Goal: Transaction & Acquisition: Purchase product/service

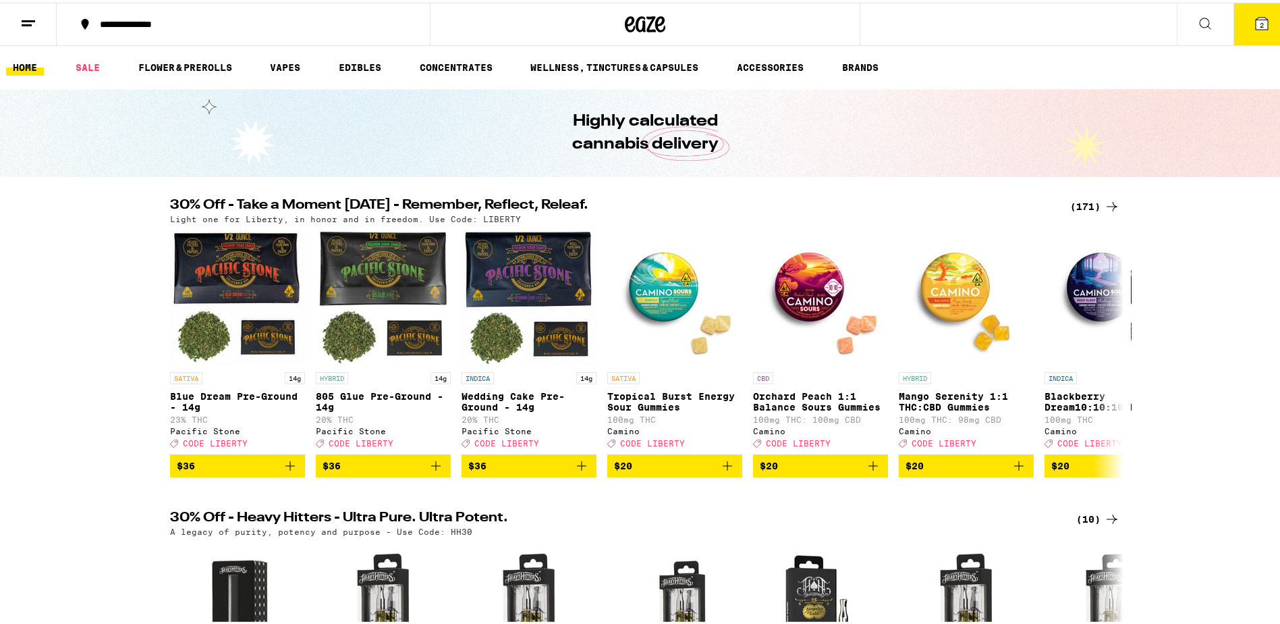
click at [1075, 201] on div "(171)" at bounding box center [1095, 204] width 50 height 16
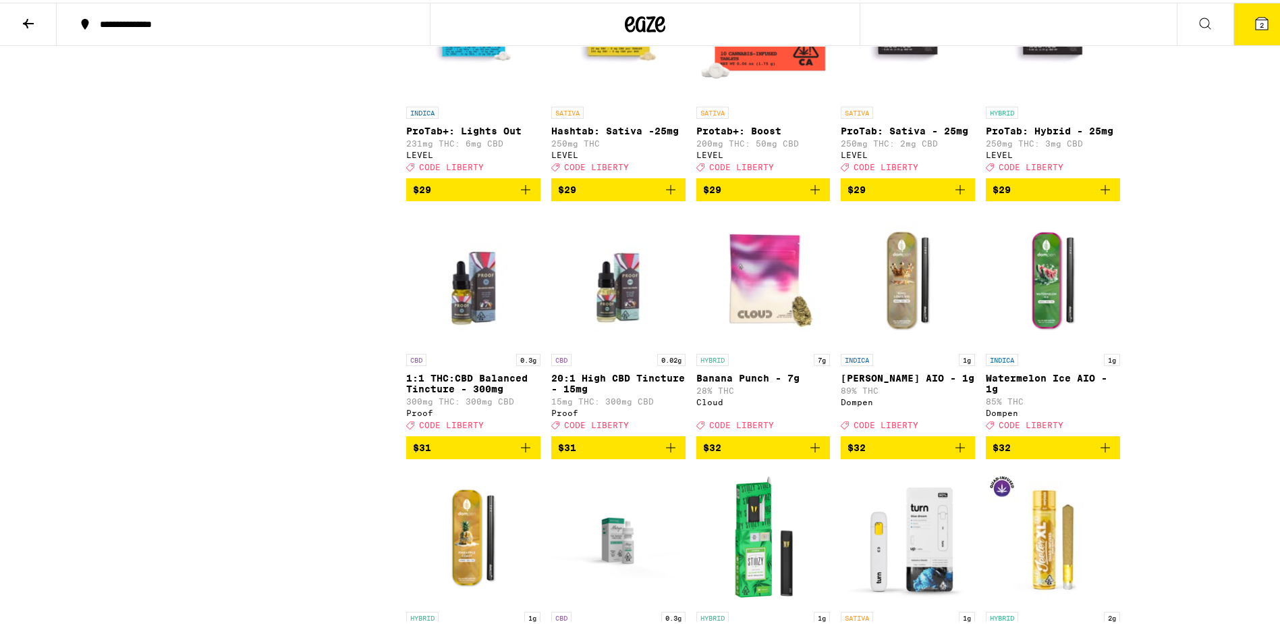
scroll to position [6074, 0]
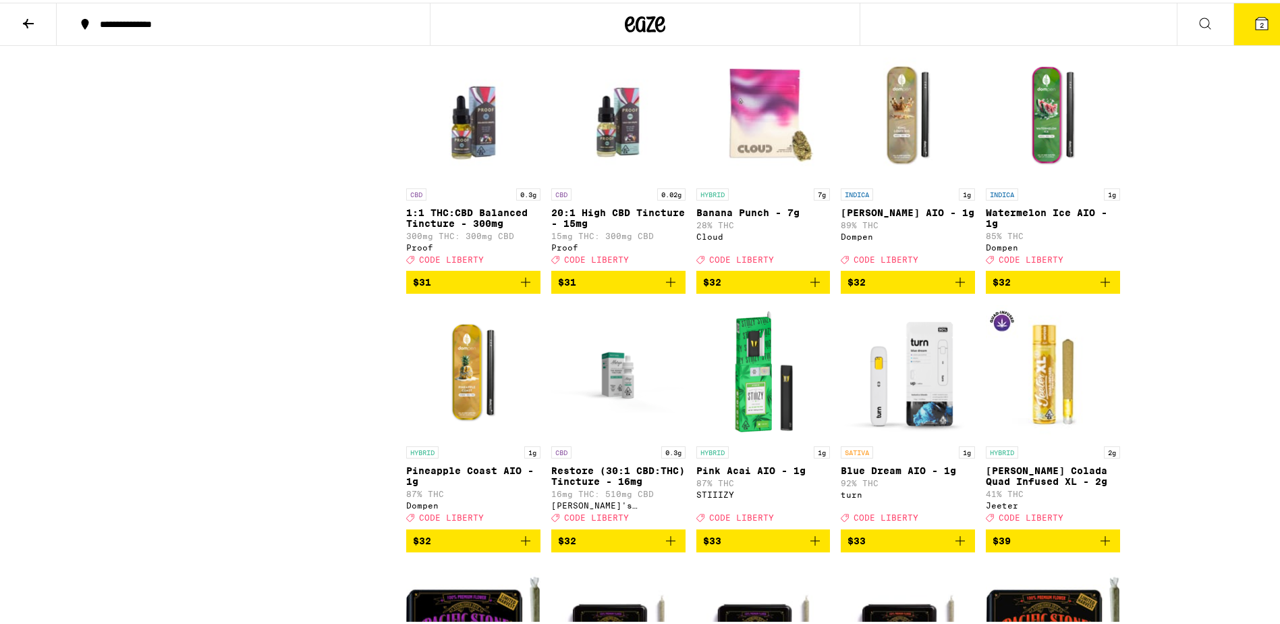
click at [811, 284] on icon "Add to bag" at bounding box center [815, 279] width 9 height 9
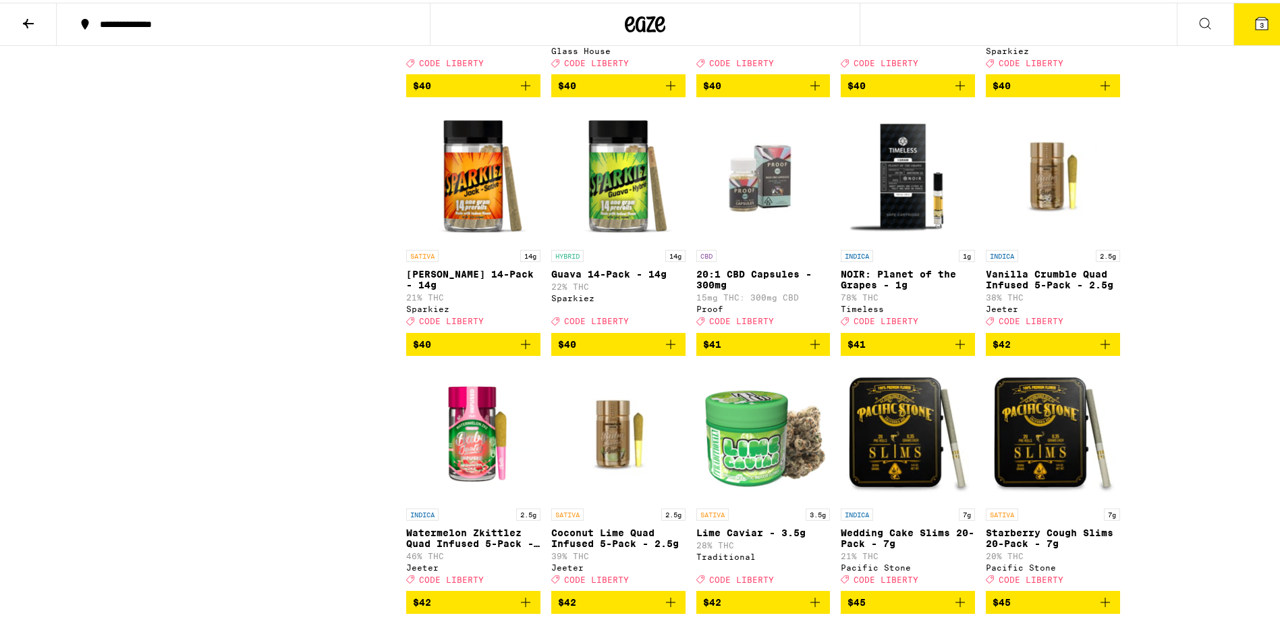
scroll to position [7356, 0]
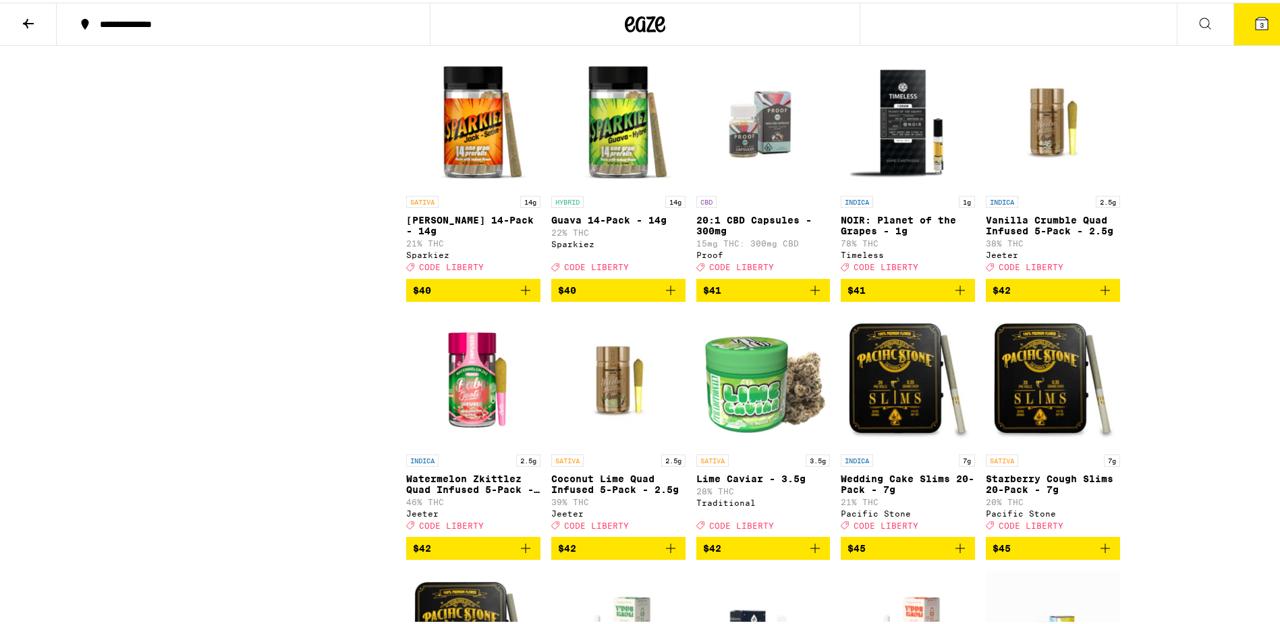
click at [584, 37] on span "$40" at bounding box center [618, 29] width 121 height 16
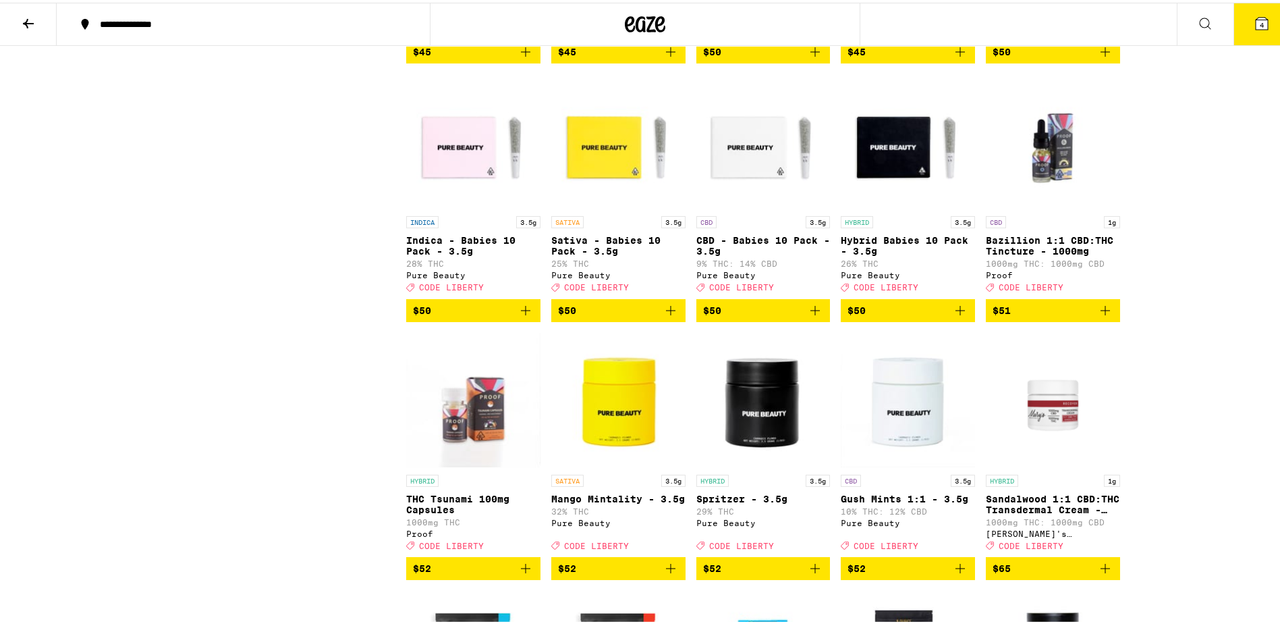
scroll to position [8099, 0]
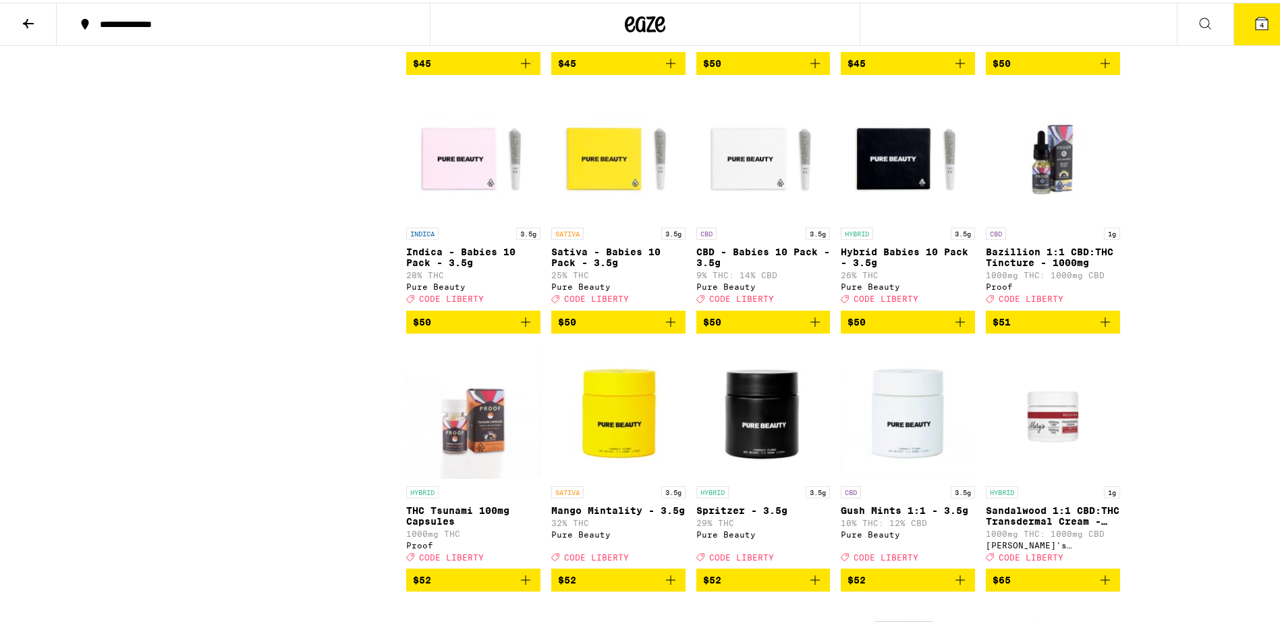
click at [1264, 25] on button "4" at bounding box center [1262, 22] width 57 height 42
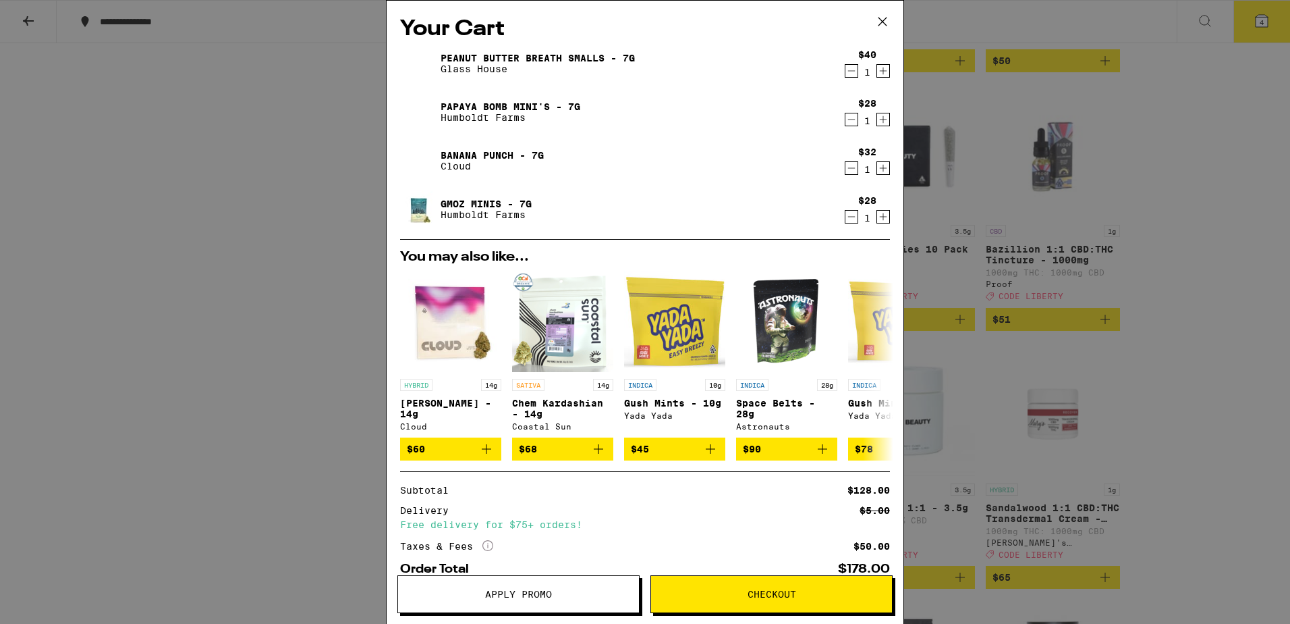
click at [846, 122] on icon "Decrement" at bounding box center [852, 119] width 12 height 16
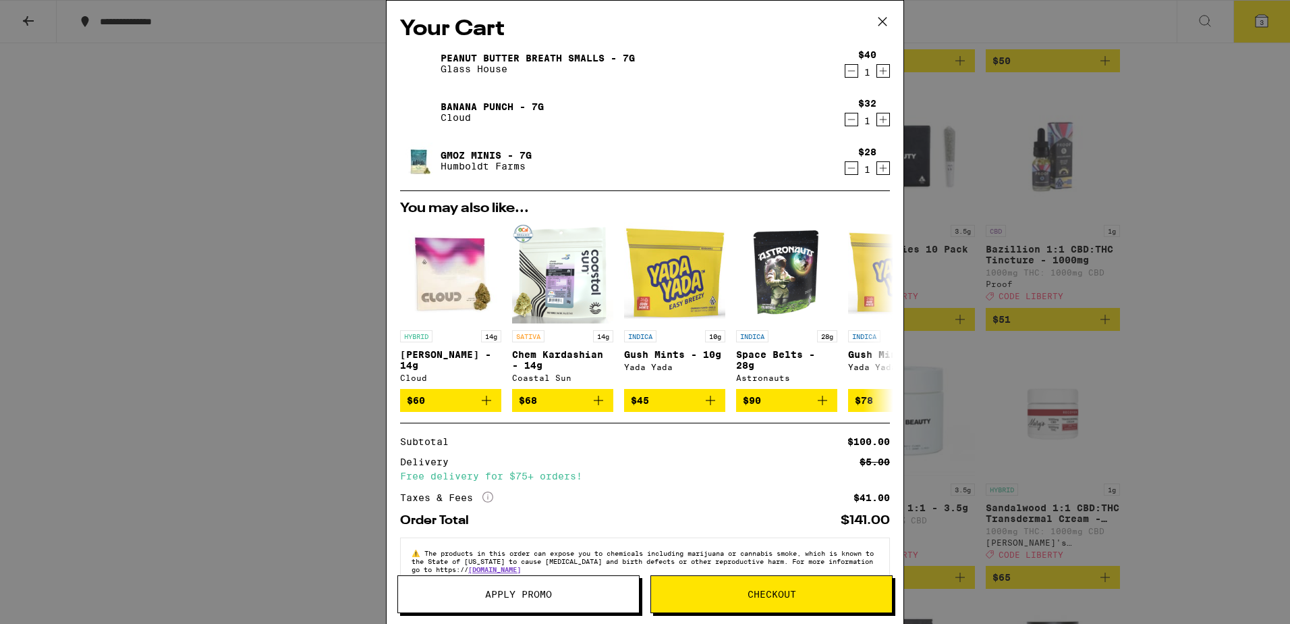
click at [846, 166] on icon "Decrement" at bounding box center [852, 168] width 12 height 16
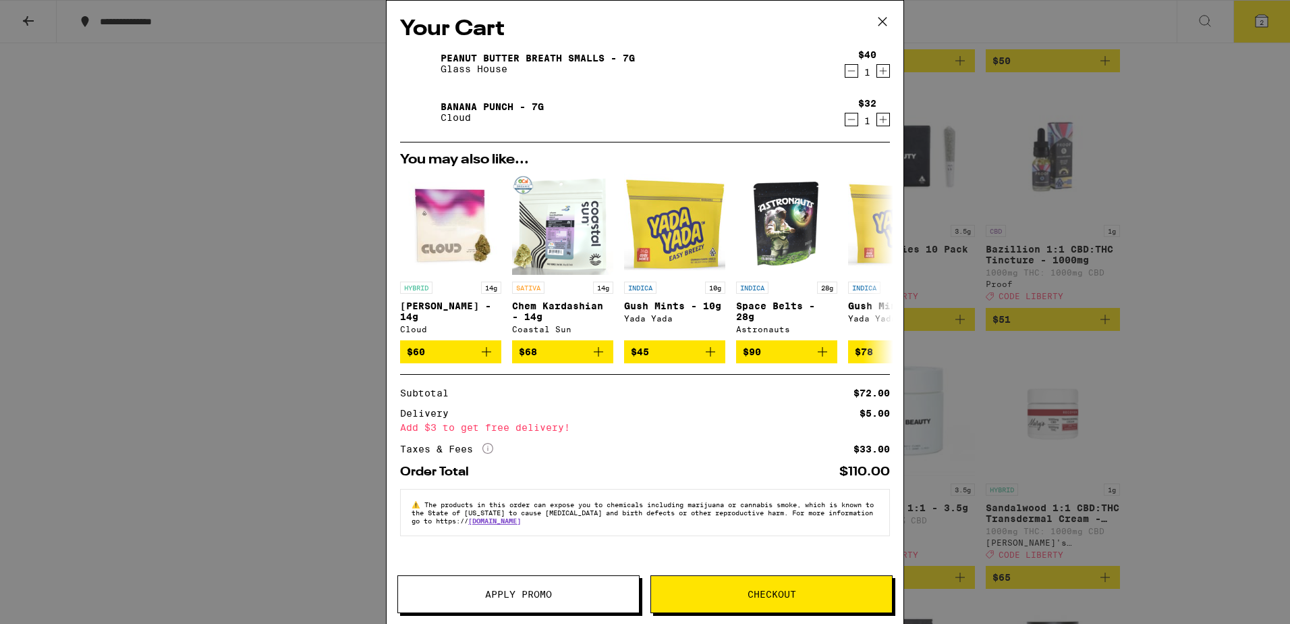
click at [495, 595] on span "Apply Promo" at bounding box center [518, 593] width 67 height 9
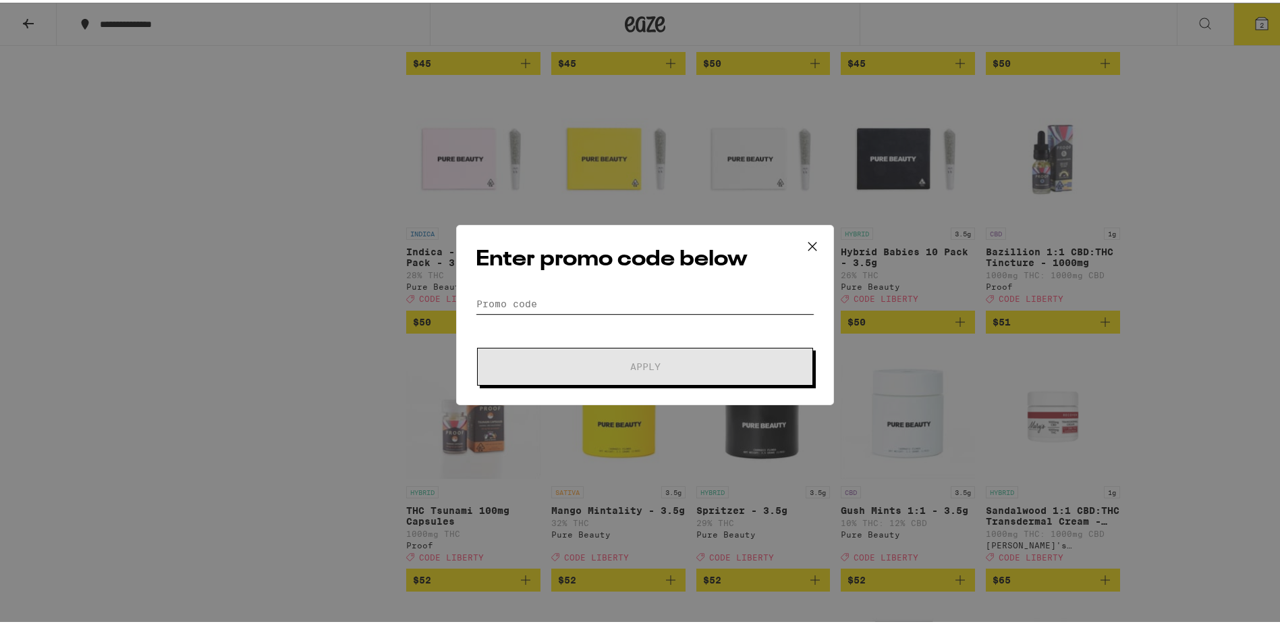
click at [497, 299] on input "Promo Code" at bounding box center [645, 301] width 339 height 20
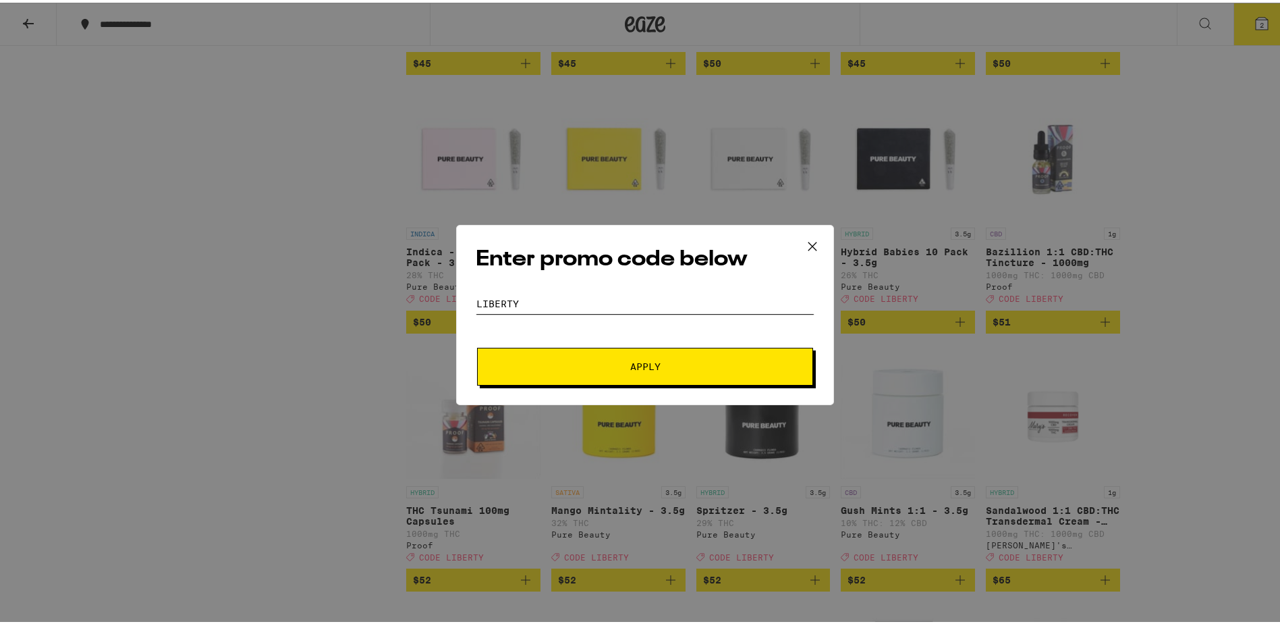
type input "liberty"
click at [477, 345] on button "Apply" at bounding box center [645, 364] width 336 height 38
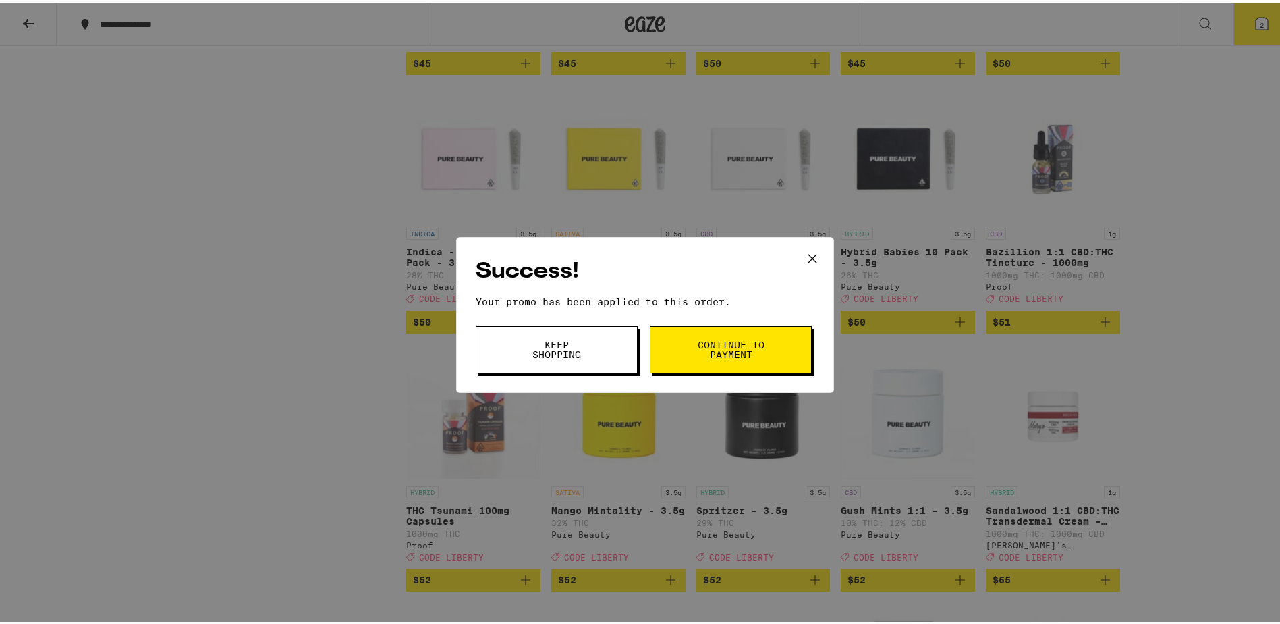
click at [764, 344] on button "Continue to payment" at bounding box center [731, 346] width 162 height 47
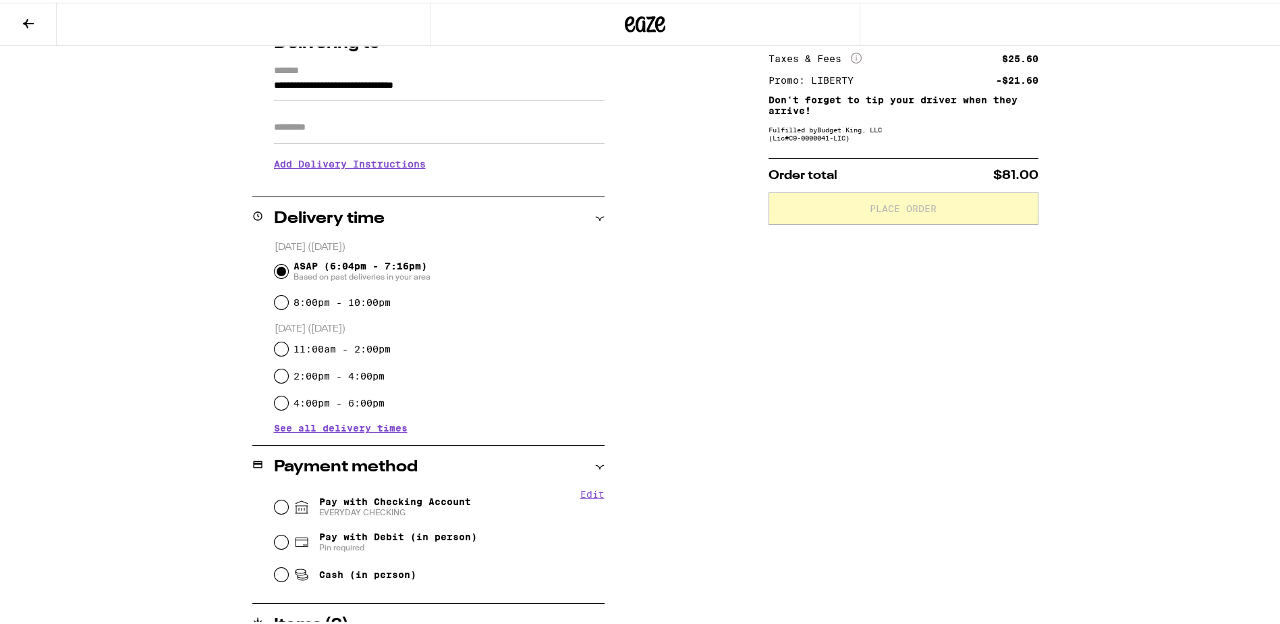
scroll to position [300, 0]
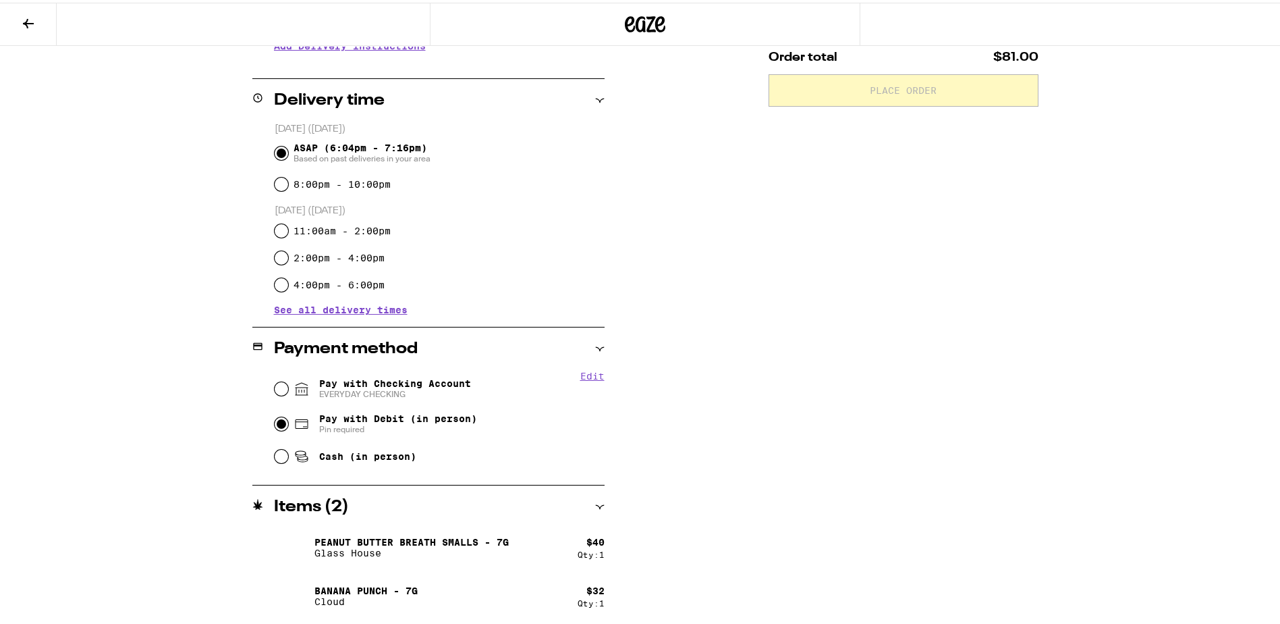
click at [275, 425] on input "Pay with Debit (in person) Pin required" at bounding box center [281, 420] width 13 height 13
radio input "true"
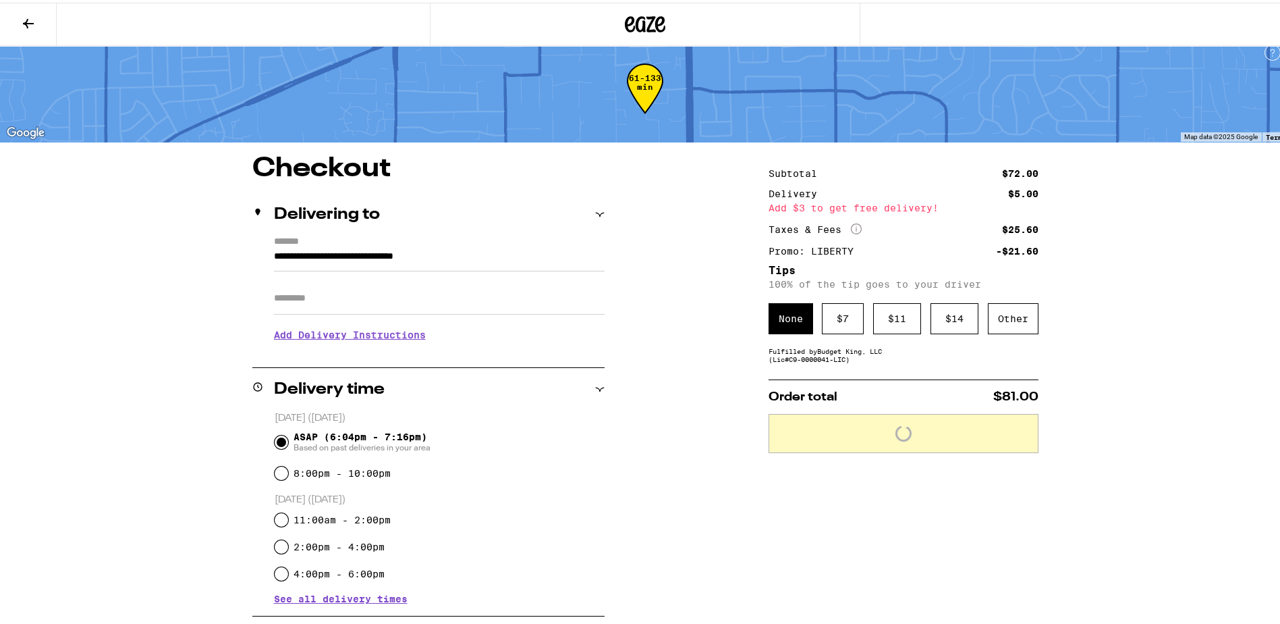
scroll to position [0, 0]
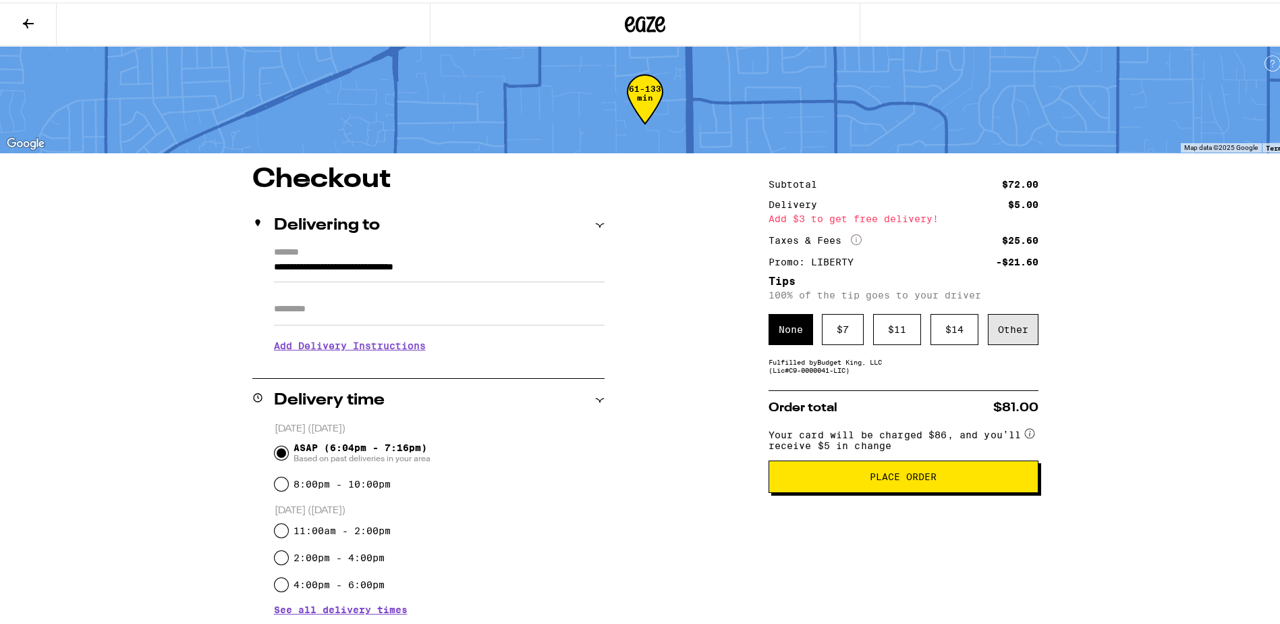
click at [1004, 323] on div "Other" at bounding box center [1013, 326] width 51 height 31
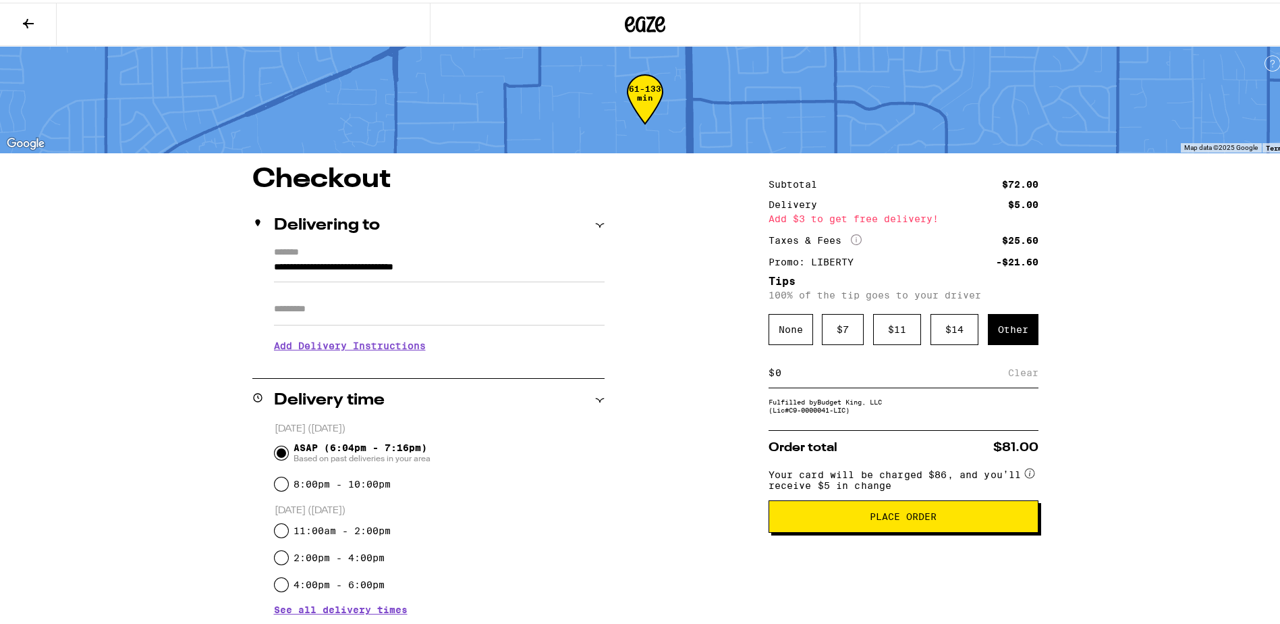
click at [791, 376] on input at bounding box center [892, 370] width 234 height 12
type input "2"
click at [1018, 372] on div "Save" at bounding box center [1026, 370] width 24 height 30
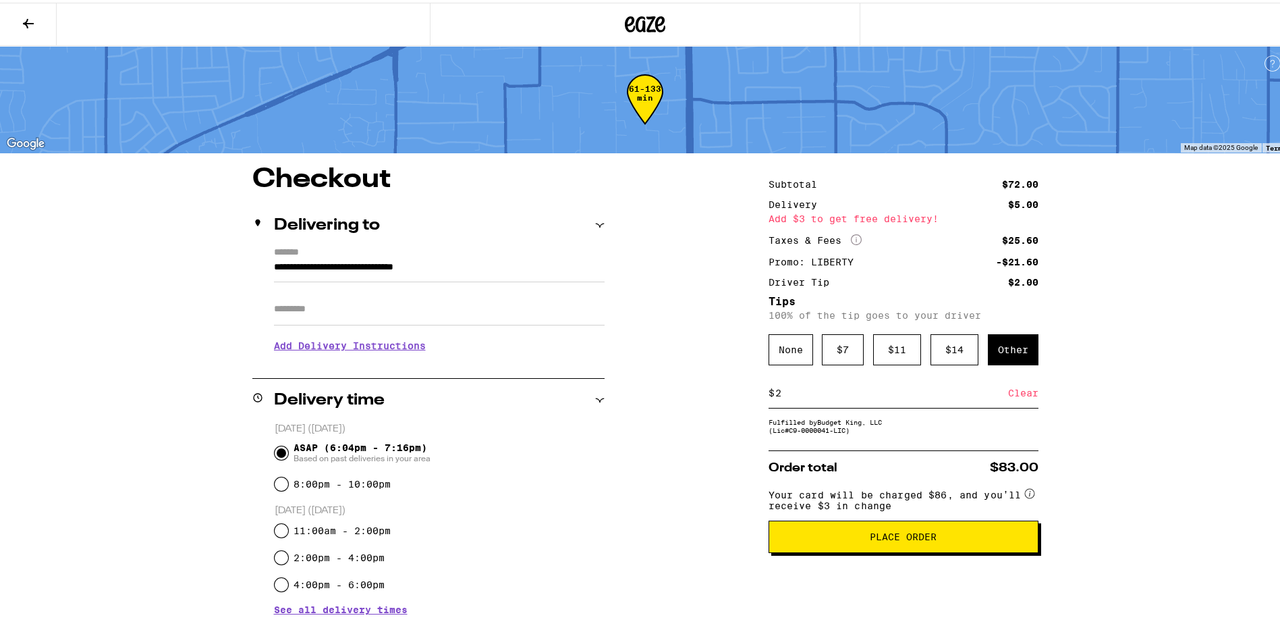
click at [795, 395] on input "2" at bounding box center [892, 390] width 234 height 12
click at [1020, 393] on div "Clear" at bounding box center [1023, 390] width 30 height 30
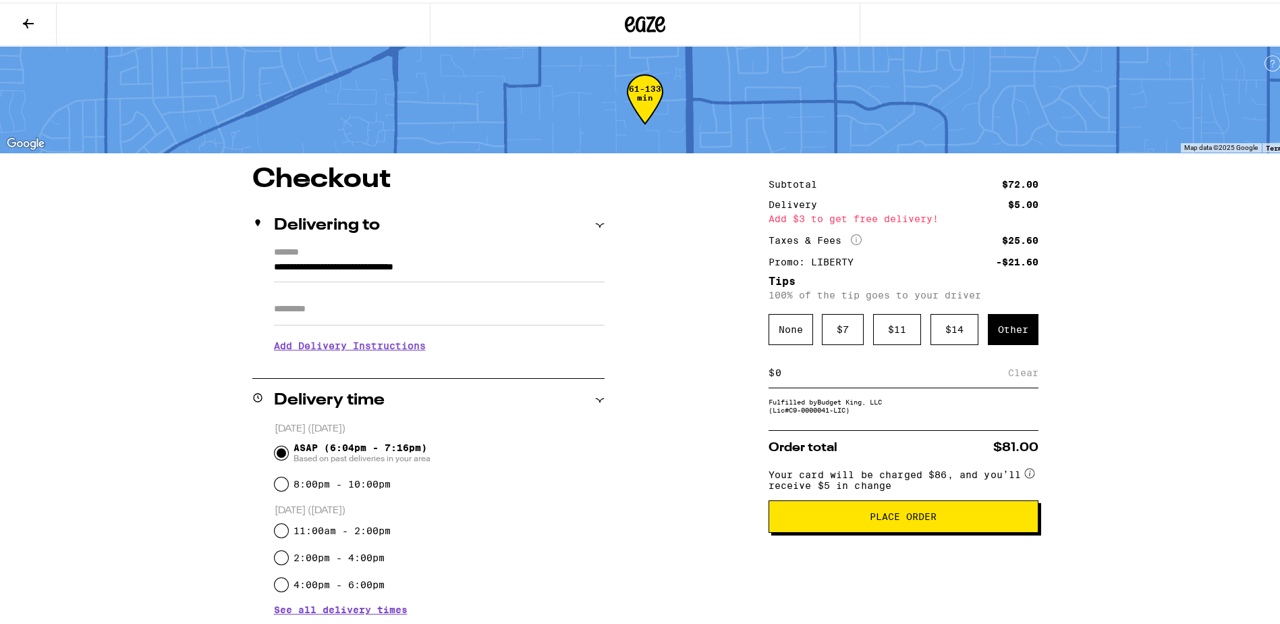
drag, startPoint x: 902, startPoint y: 521, endPoint x: 883, endPoint y: 578, distance: 60.4
click at [883, 578] on div "Subtotal $72.00 Delivery $5.00 Add $3 to get free delivery! Taxes & Fees More I…" at bounding box center [904, 543] width 270 height 760
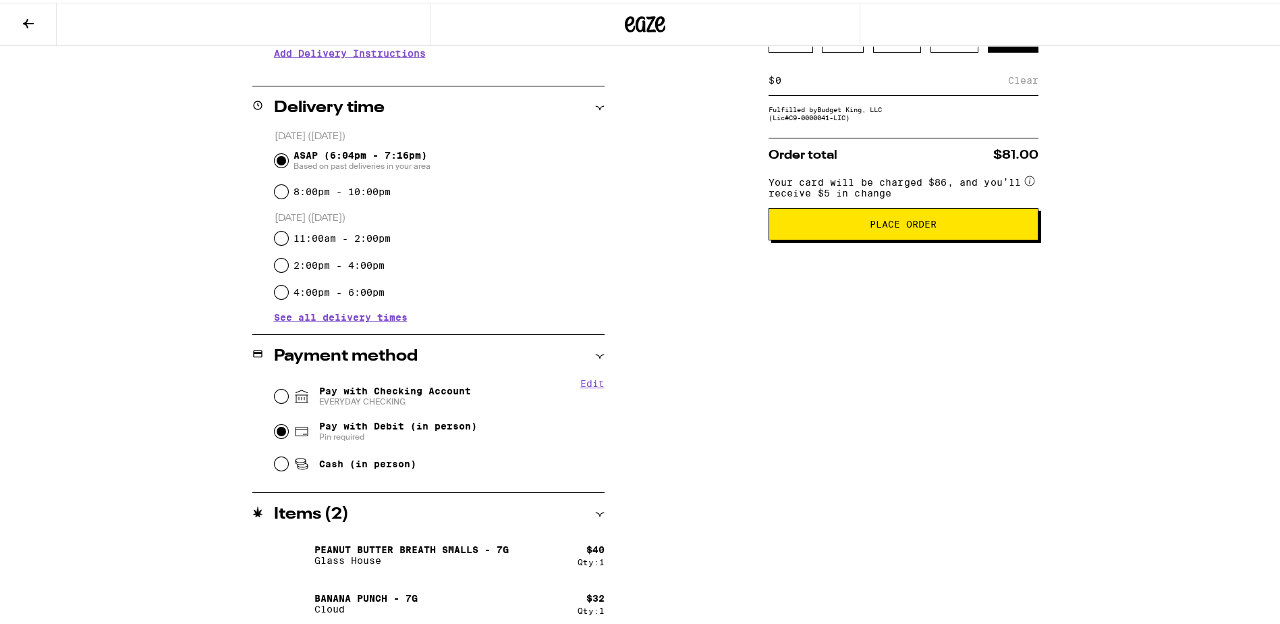
scroll to position [300, 0]
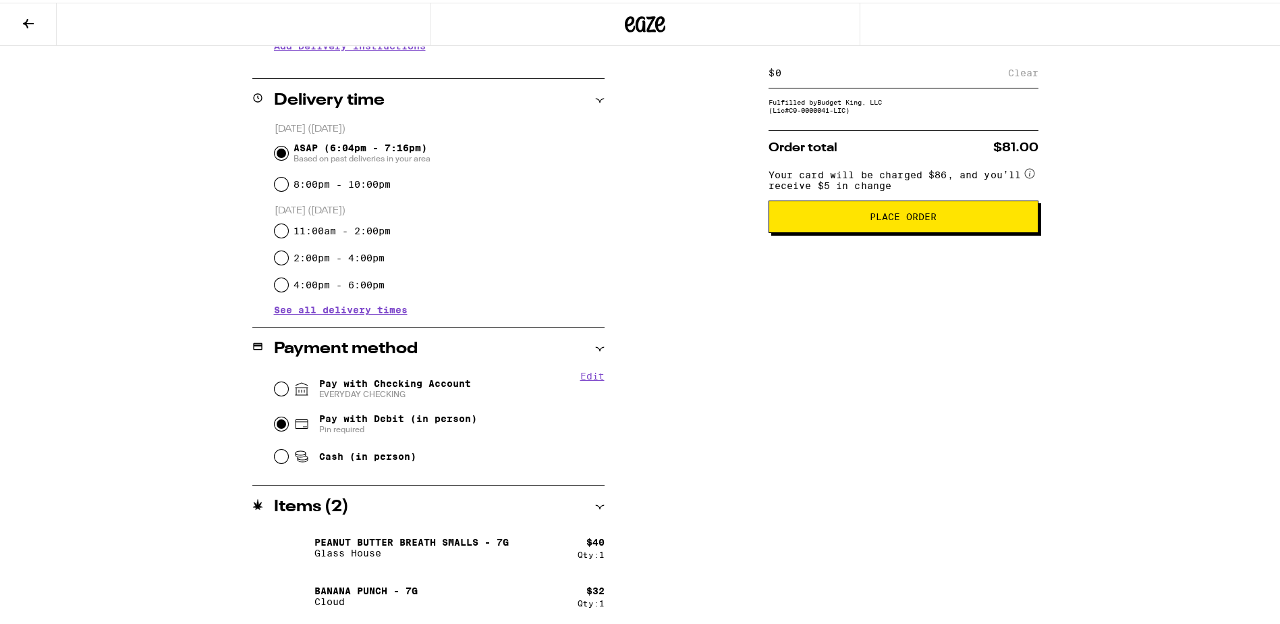
click at [850, 230] on button "Place Order" at bounding box center [904, 214] width 270 height 32
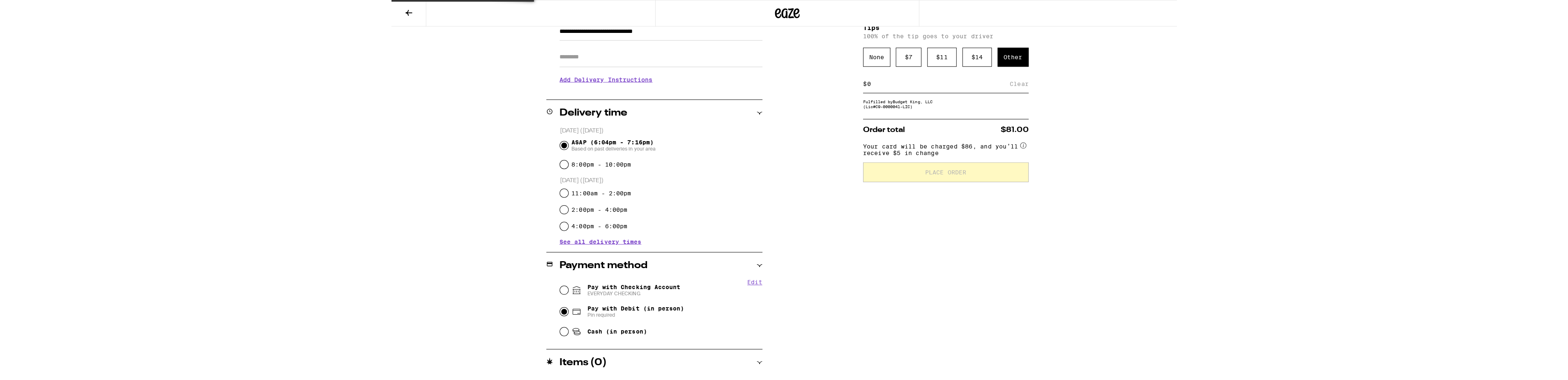
scroll to position [0, 0]
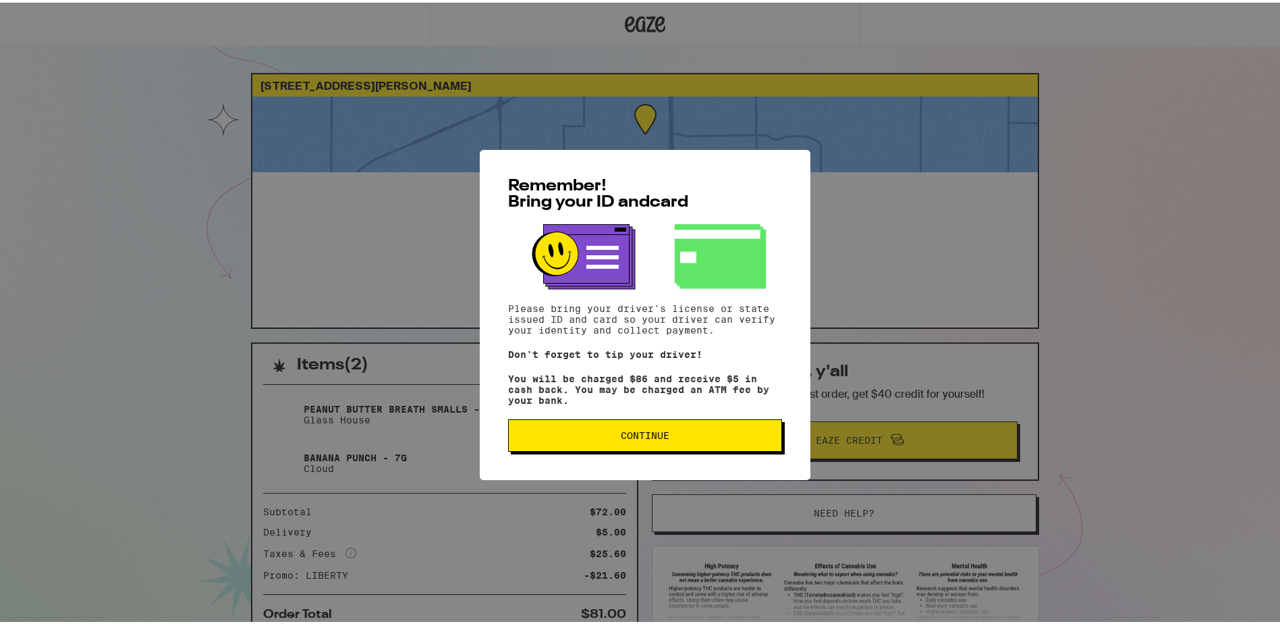
click at [649, 435] on span "Continue" at bounding box center [645, 432] width 49 height 9
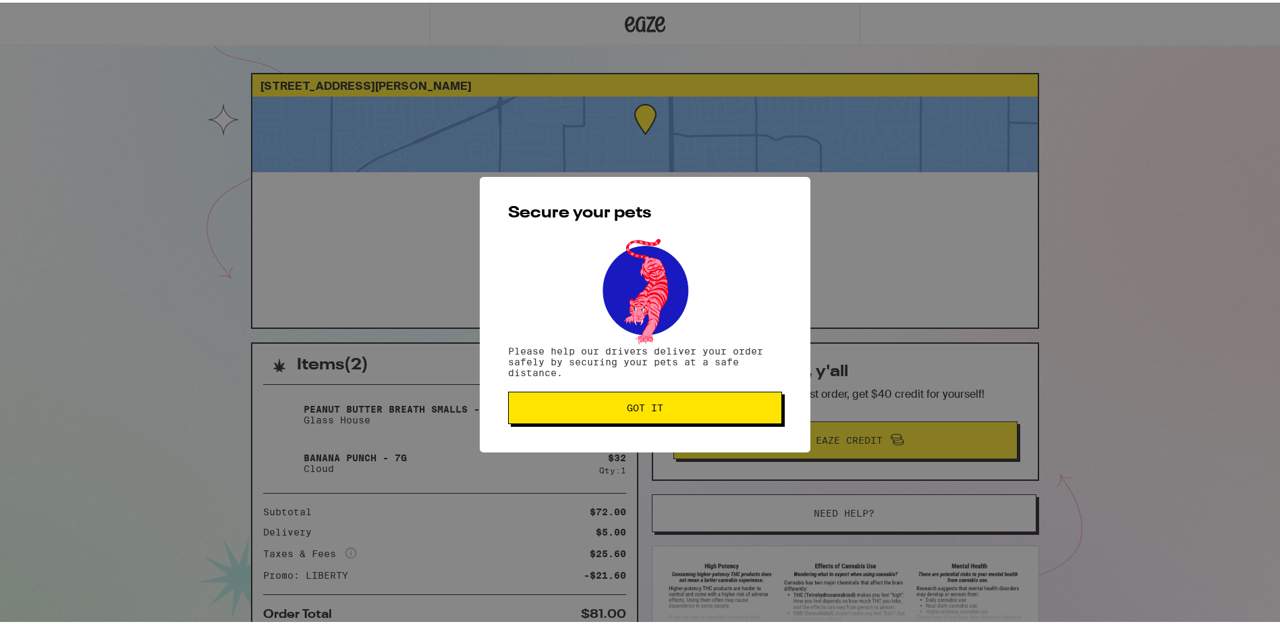
click at [669, 412] on button "Got it" at bounding box center [645, 405] width 274 height 32
